Goal: Navigation & Orientation: Understand site structure

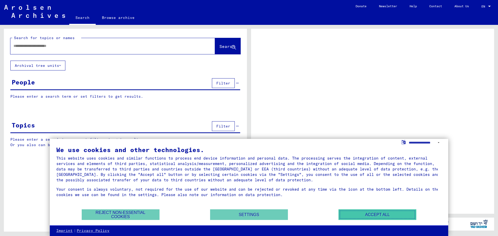
click at [389, 210] on button "Accept all" at bounding box center [378, 215] width 78 height 11
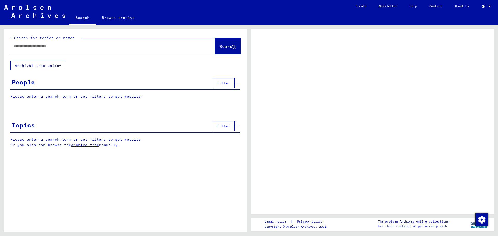
click at [87, 50] on div at bounding box center [106, 46] width 192 height 12
click at [59, 67] on button "Archival tree units" at bounding box center [37, 66] width 55 height 10
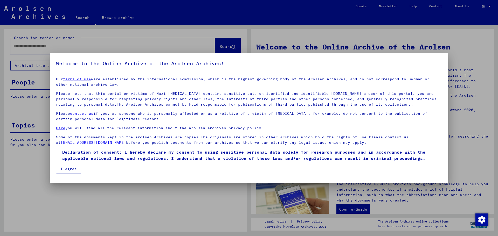
click at [60, 152] on label "Declaration of consent: I hereby declare my consent to using sensitive personal…" at bounding box center [249, 155] width 386 height 12
click at [70, 167] on button "I agree" at bounding box center [68, 169] width 25 height 10
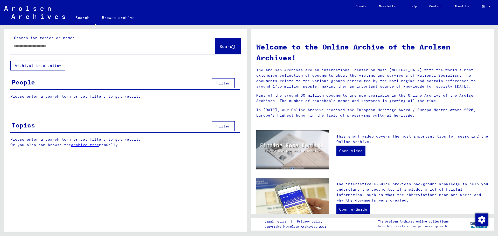
click at [88, 143] on link "archive tree" at bounding box center [85, 145] width 28 height 5
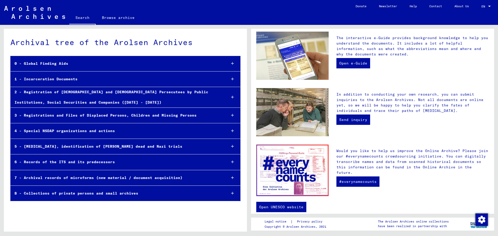
scroll to position [153, 0]
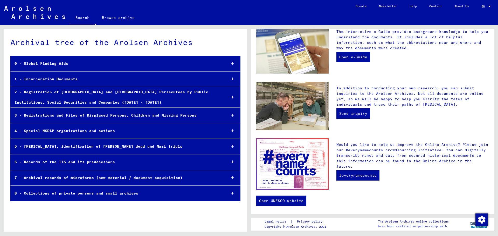
click at [125, 18] on link "Browse archive" at bounding box center [118, 17] width 45 height 12
